Goal: Task Accomplishment & Management: Manage account settings

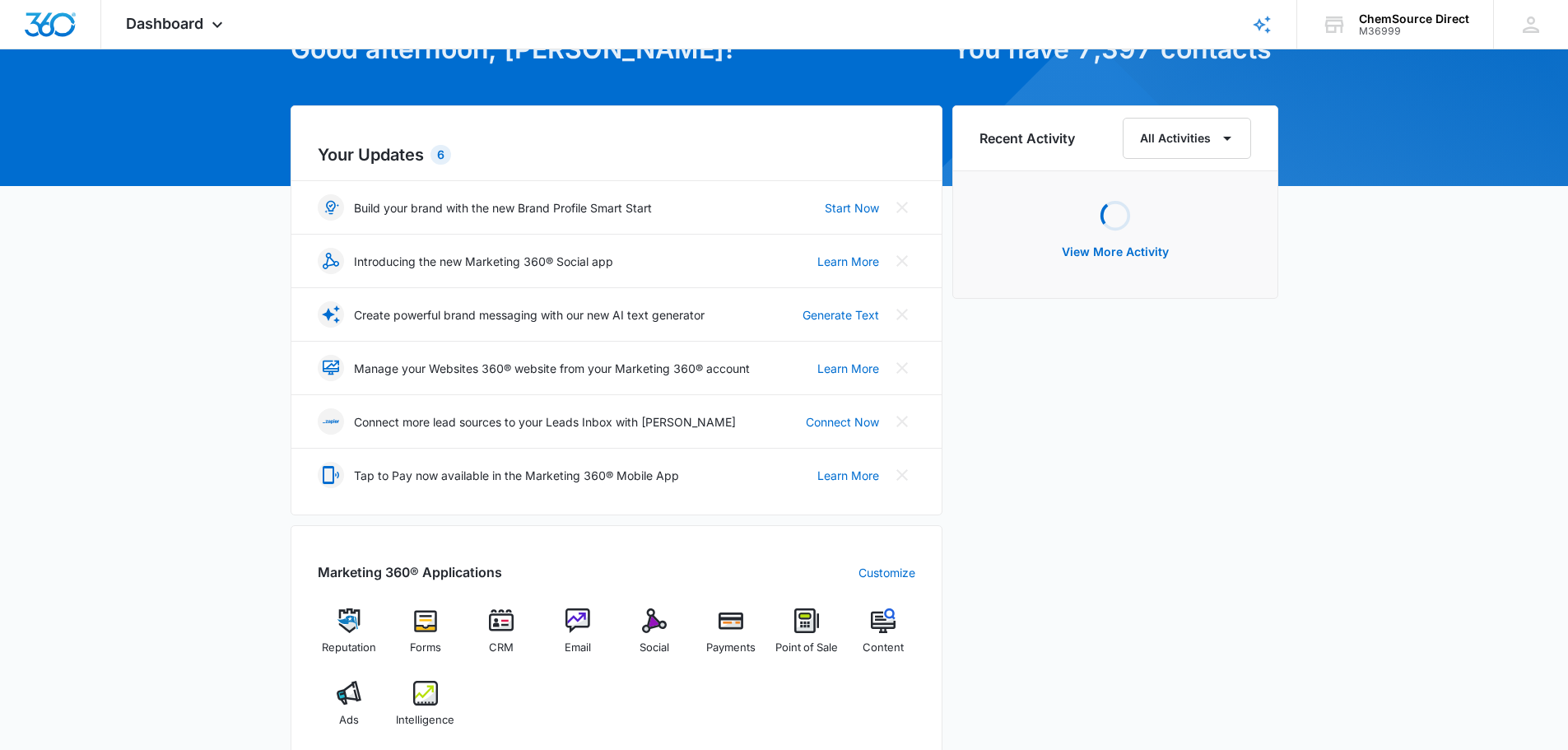
scroll to position [247, 0]
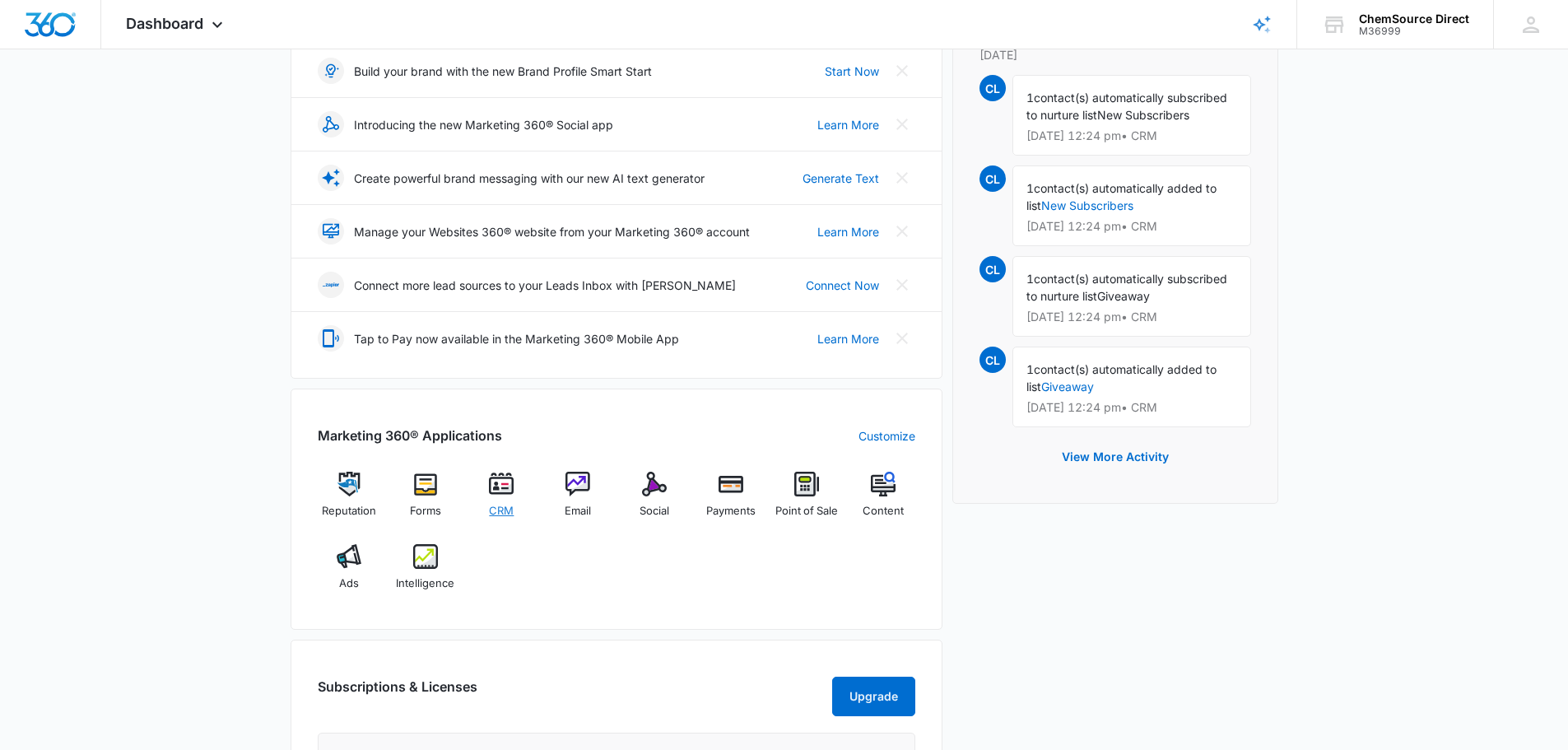
click at [490, 503] on span "CRM" at bounding box center [502, 511] width 25 height 17
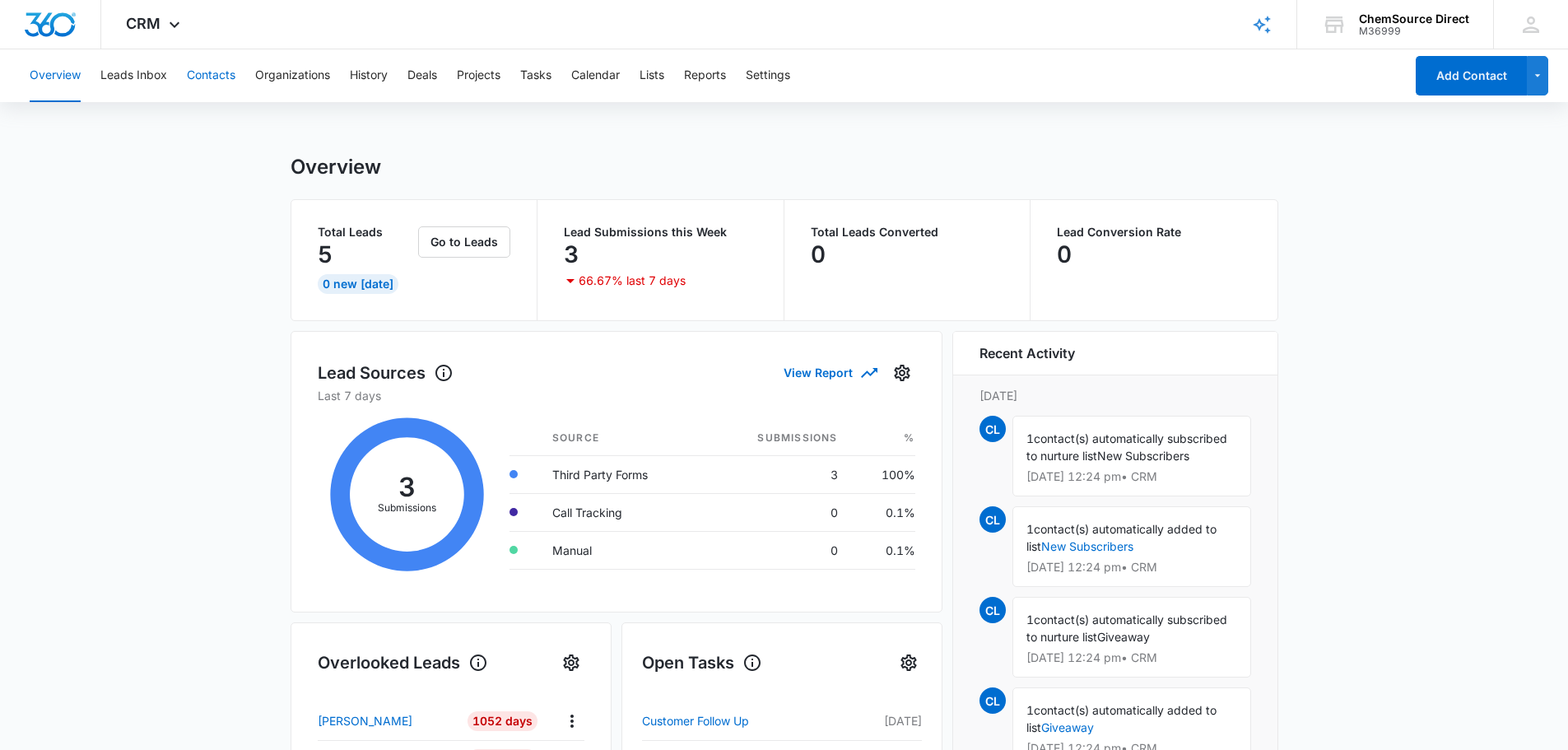
click at [214, 77] on button "Contacts" at bounding box center [211, 75] width 49 height 53
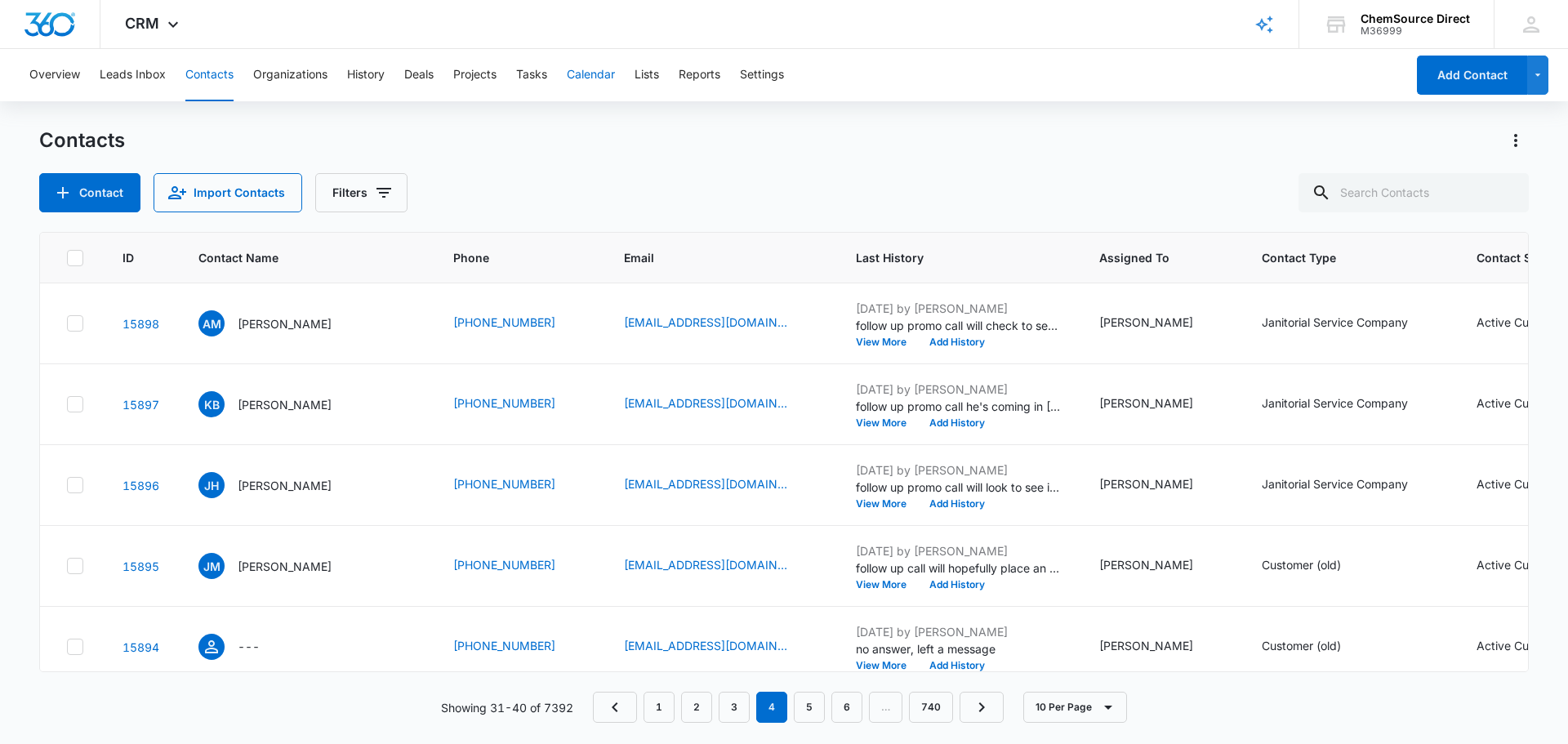
click at [604, 80] on button "Calendar" at bounding box center [591, 75] width 48 height 52
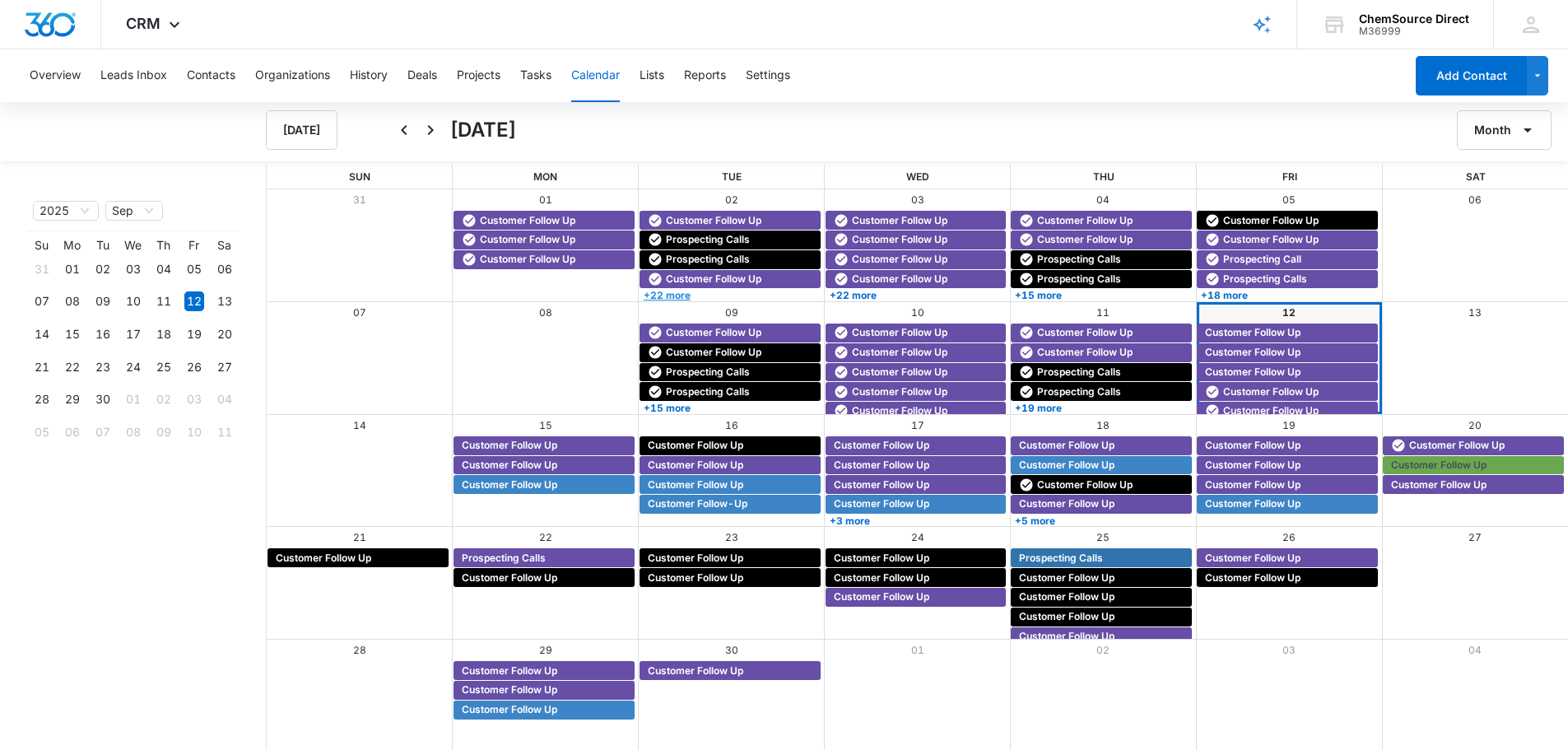
click at [724, 299] on link "+22 more" at bounding box center [730, 295] width 181 height 13
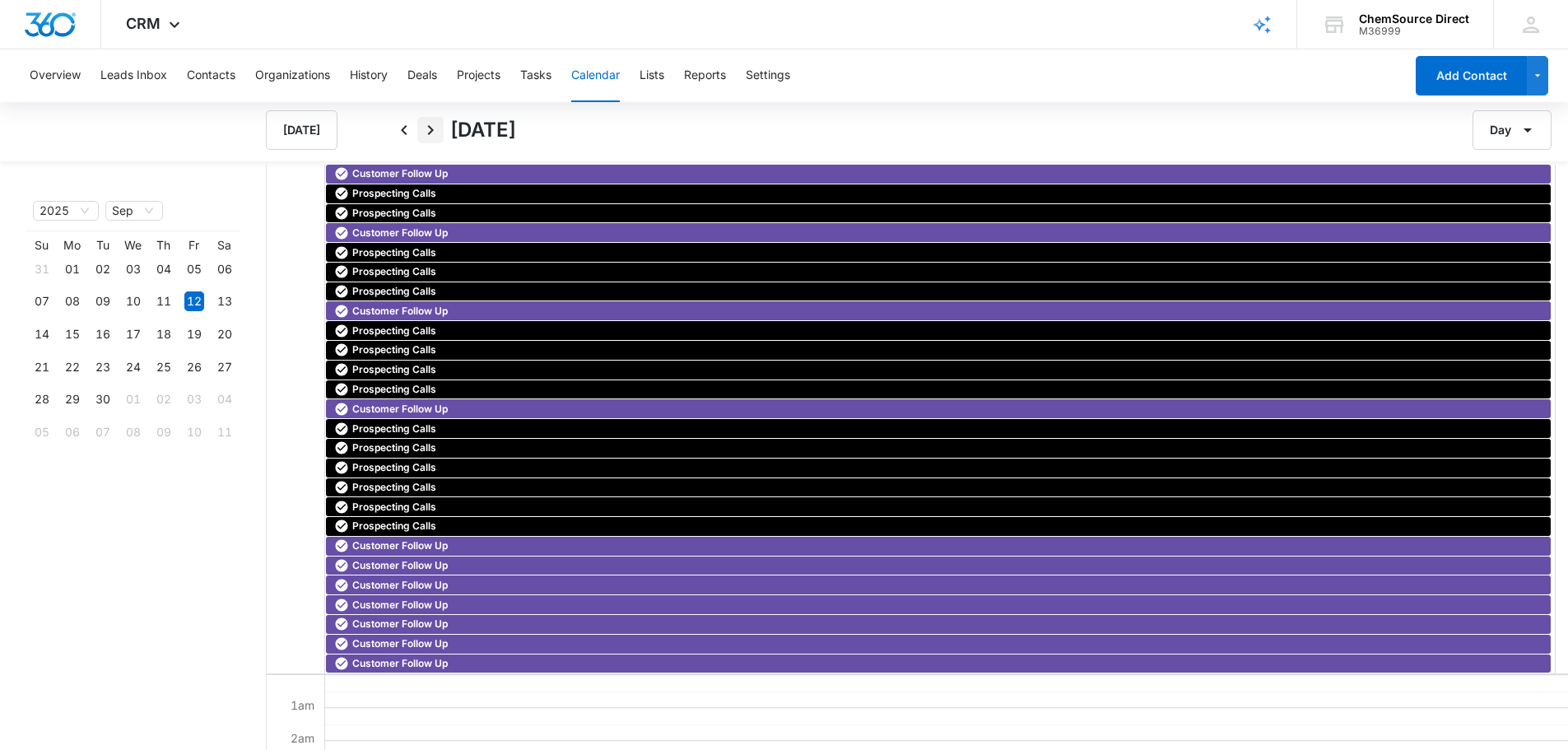
click at [436, 132] on icon "Next" at bounding box center [431, 130] width 20 height 20
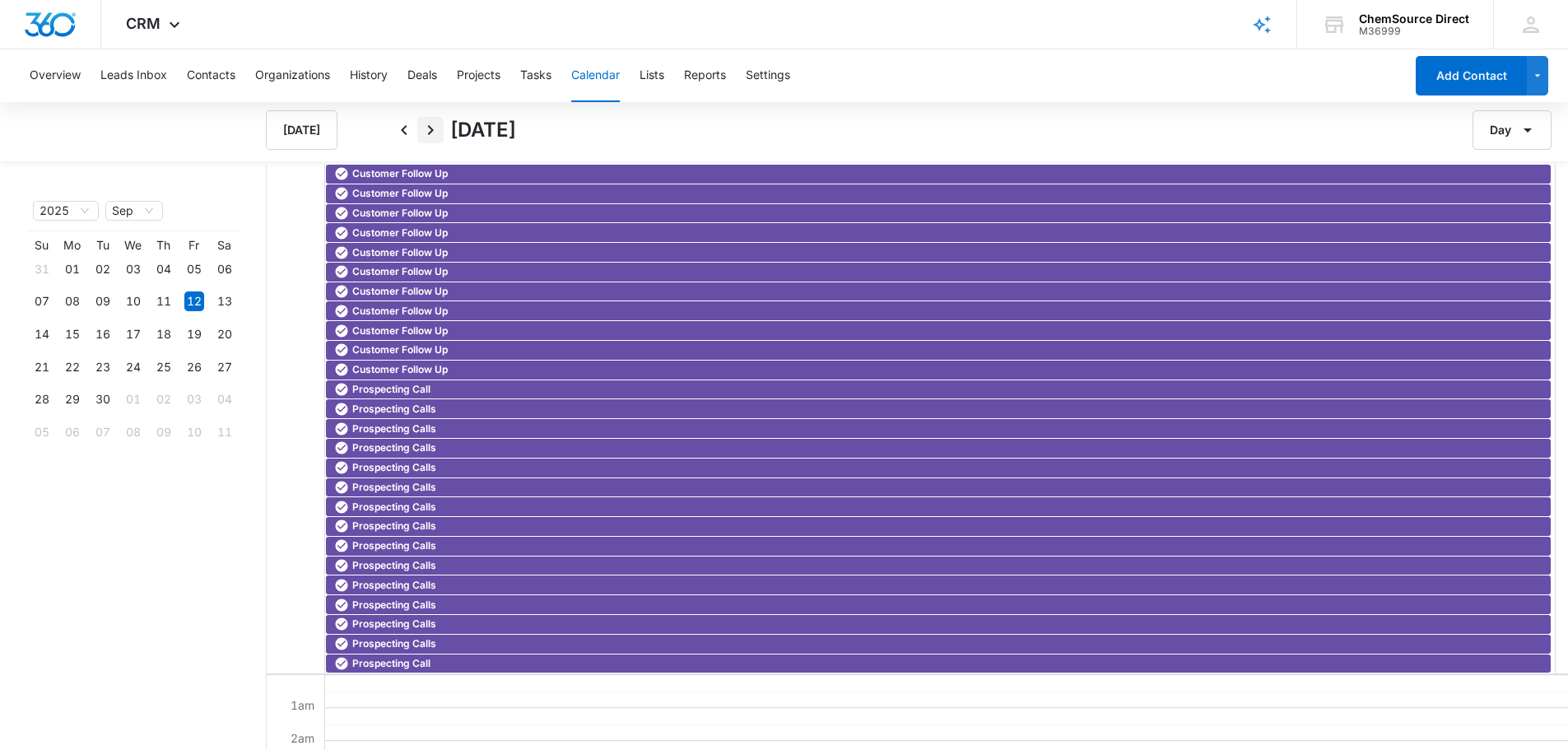
click at [435, 132] on icon "Next" at bounding box center [431, 130] width 20 height 20
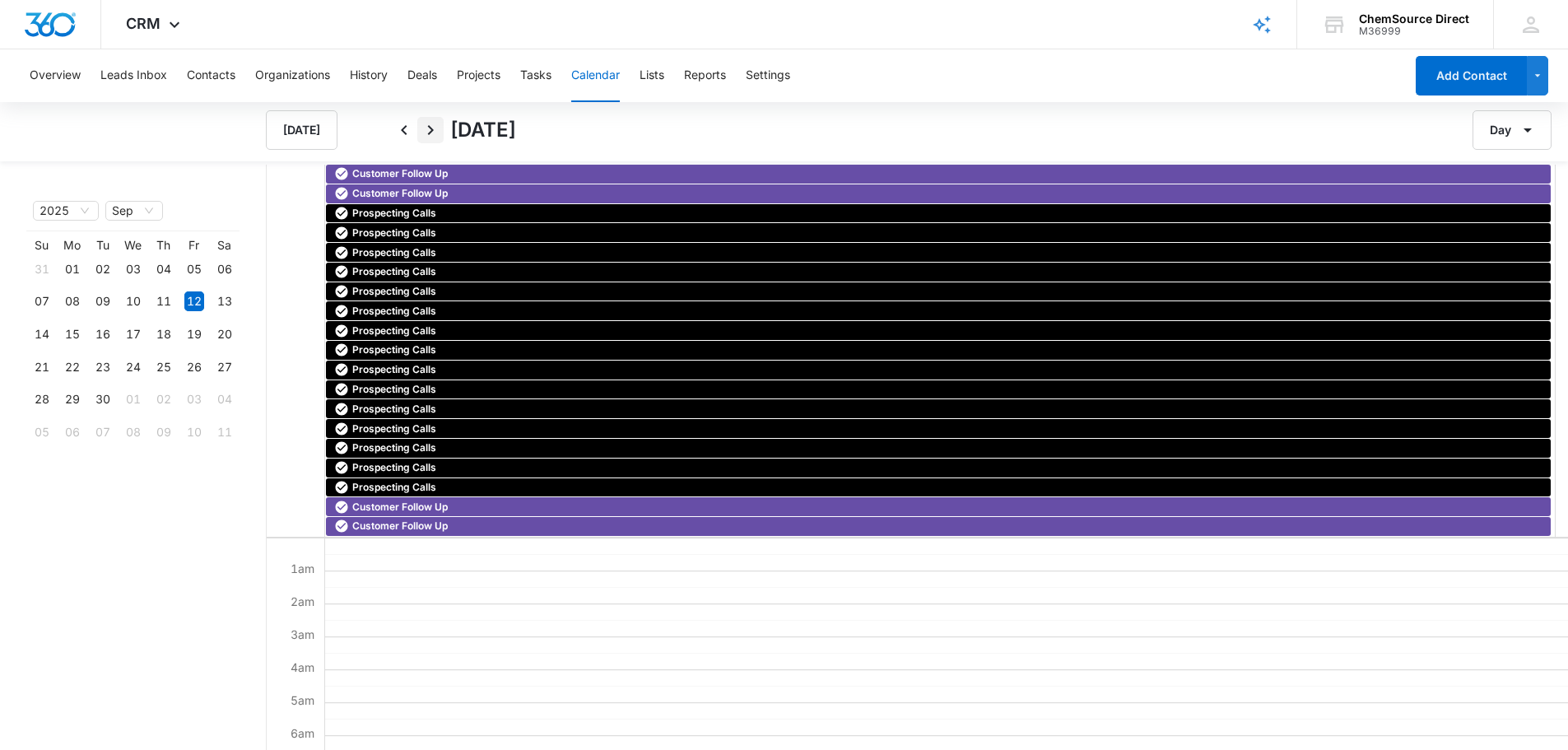
click at [435, 132] on icon "Next" at bounding box center [431, 130] width 20 height 20
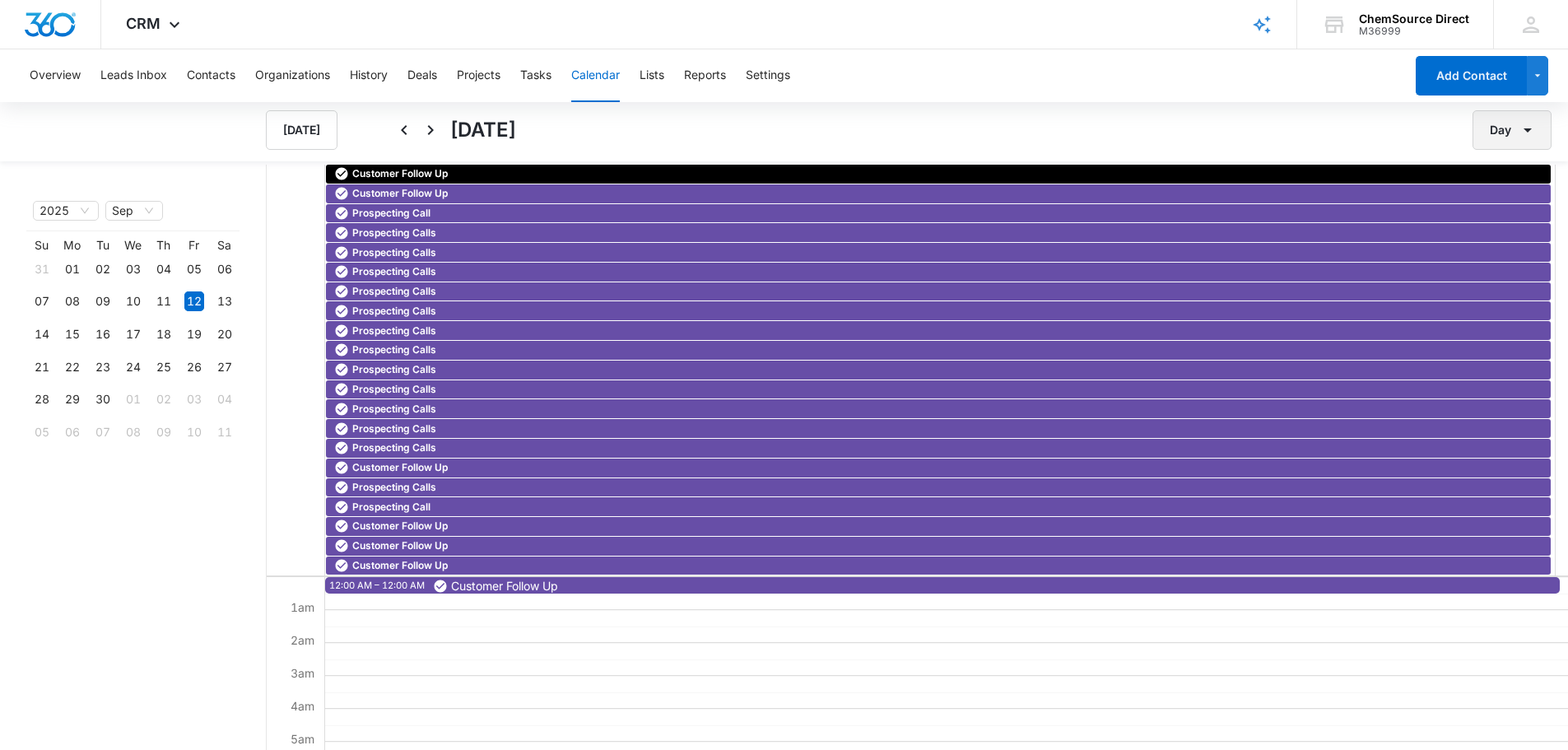
click at [1486, 129] on button "Day" at bounding box center [1512, 130] width 79 height 39
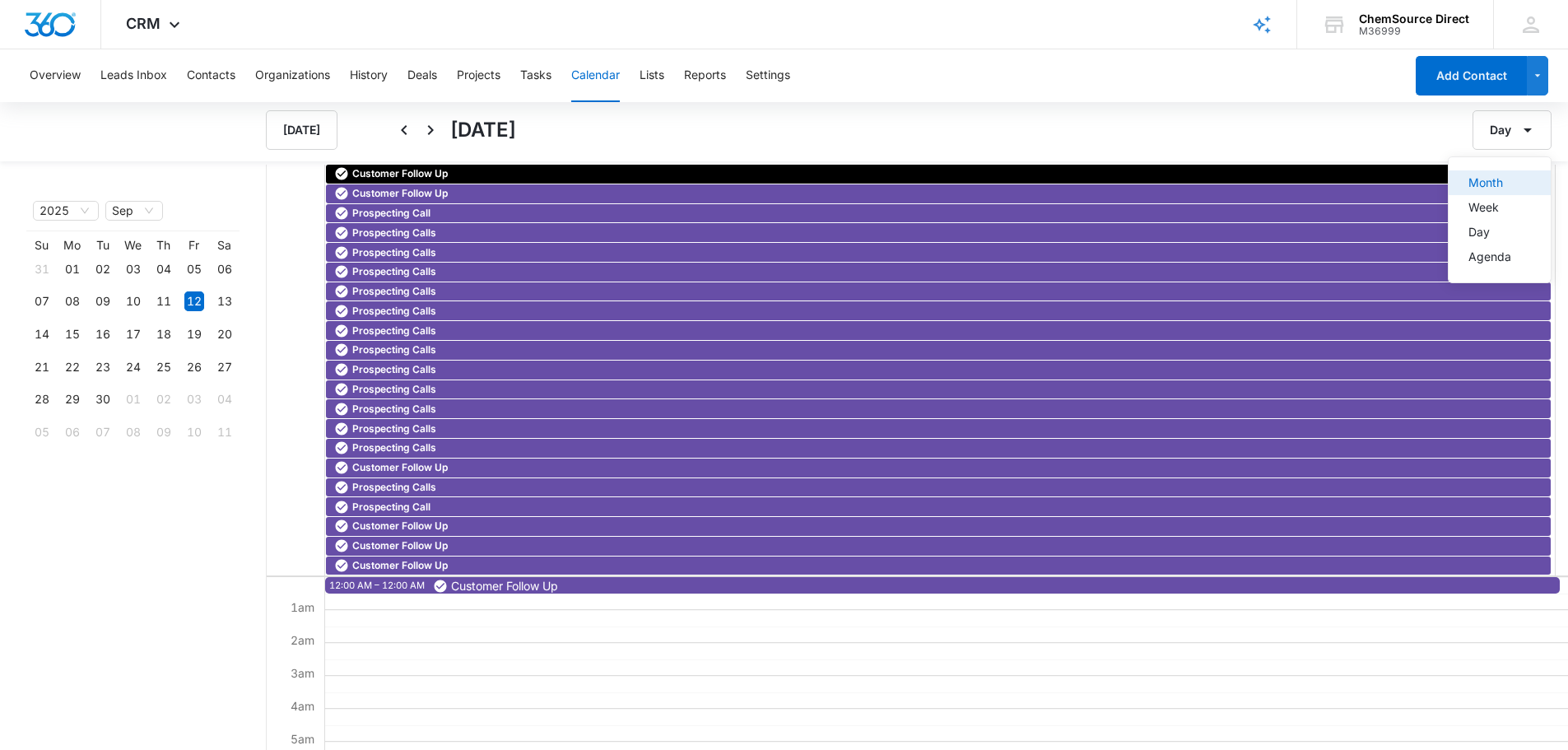
click at [1489, 183] on div "Month" at bounding box center [1489, 183] width 43 height 12
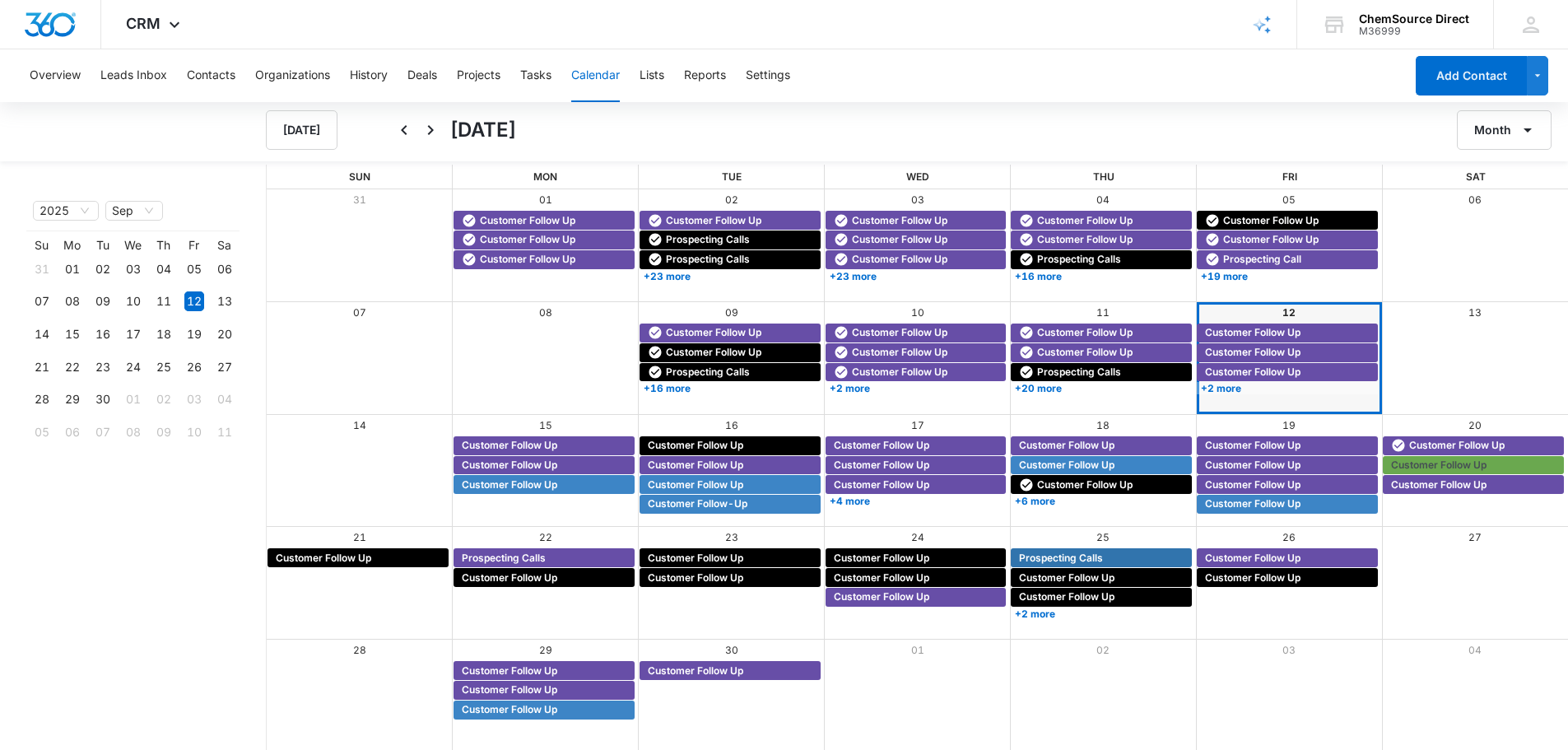
scroll to position [2, 0]
